Goal: Navigation & Orientation: Find specific page/section

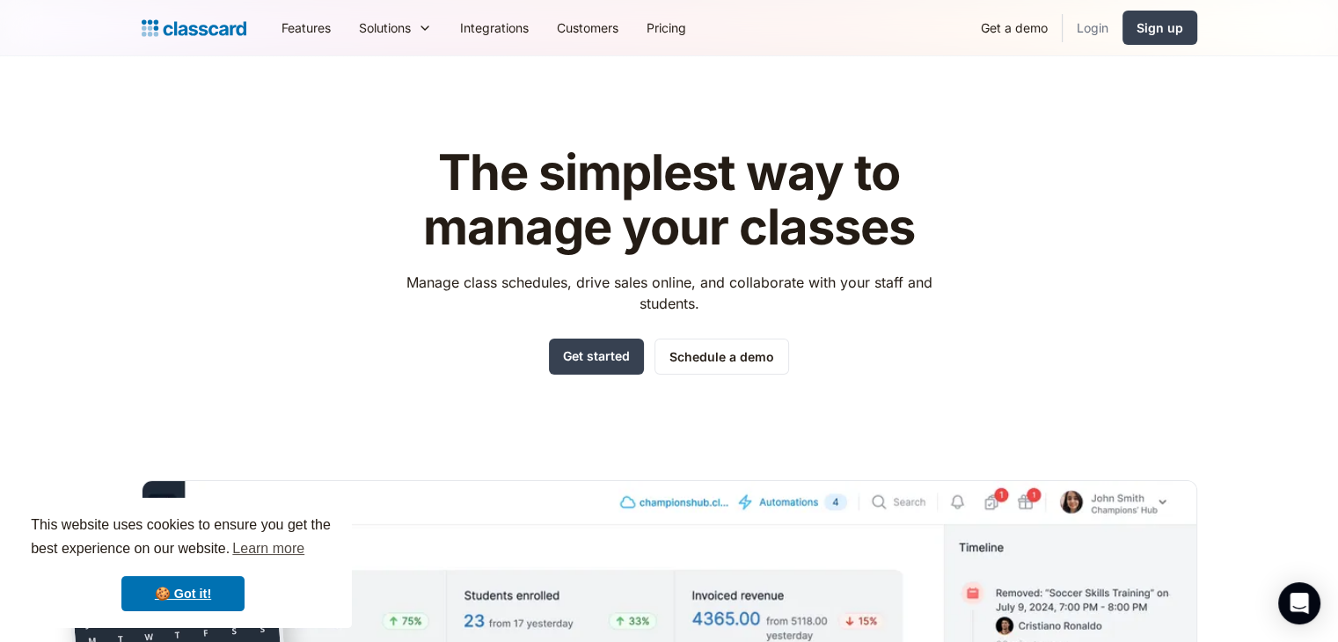
click at [1086, 36] on link "Login" at bounding box center [1093, 28] width 60 height 40
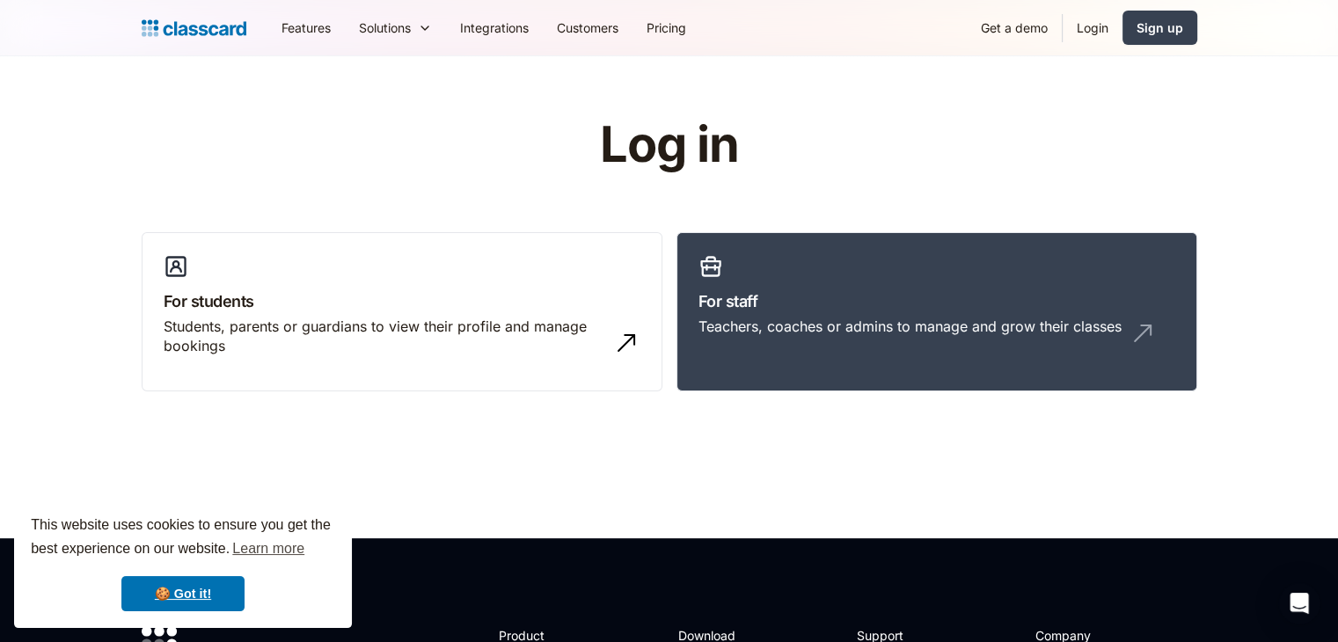
click at [1274, 237] on header "Log in For students Students, parents or guardians to view their profile and ma…" at bounding box center [669, 297] width 1338 height 482
click at [956, 289] on h3 "For staff" at bounding box center [937, 301] width 477 height 24
